Goal: Information Seeking & Learning: Learn about a topic

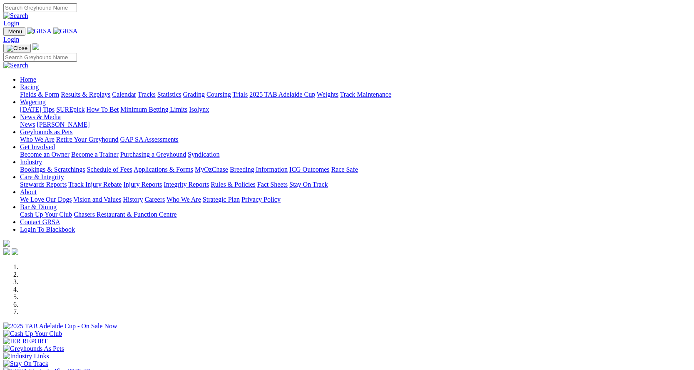
scroll to position [250, 0]
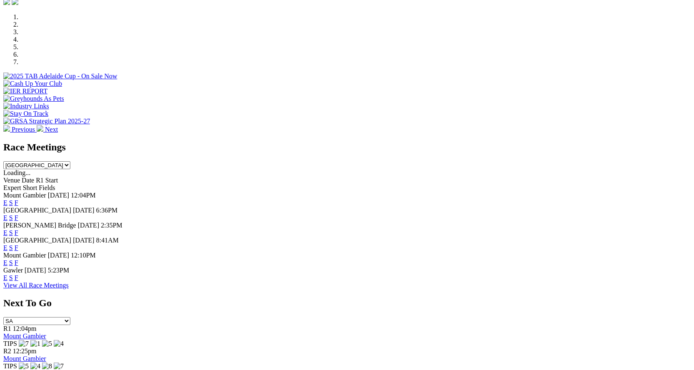
click at [18, 244] on link "F" at bounding box center [17, 247] width 4 height 7
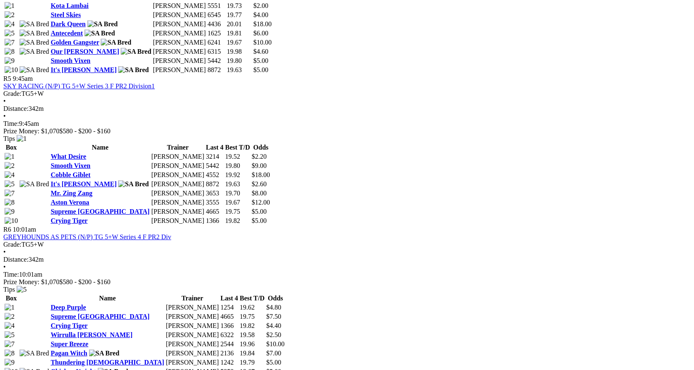
scroll to position [957, 0]
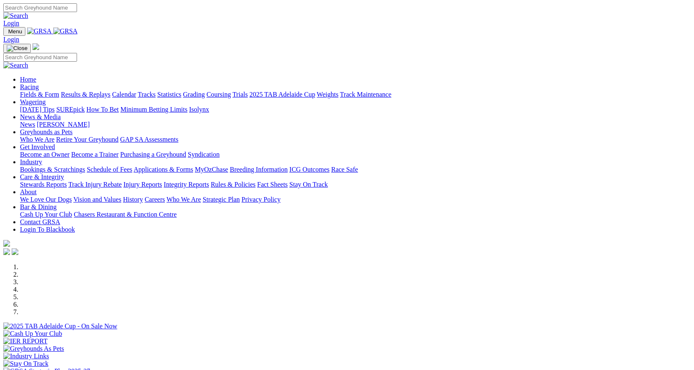
scroll to position [250, 0]
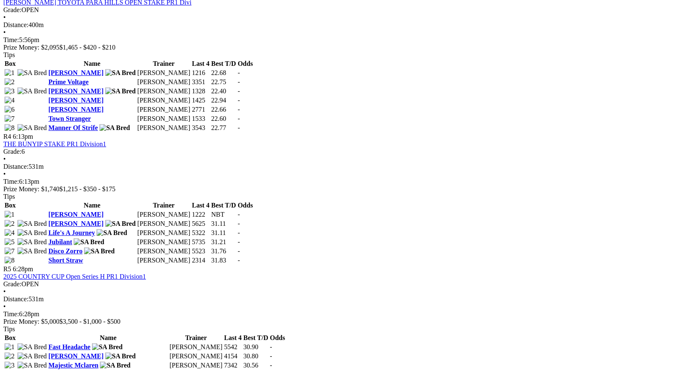
scroll to position [583, 0]
